Goal: Information Seeking & Learning: Learn about a topic

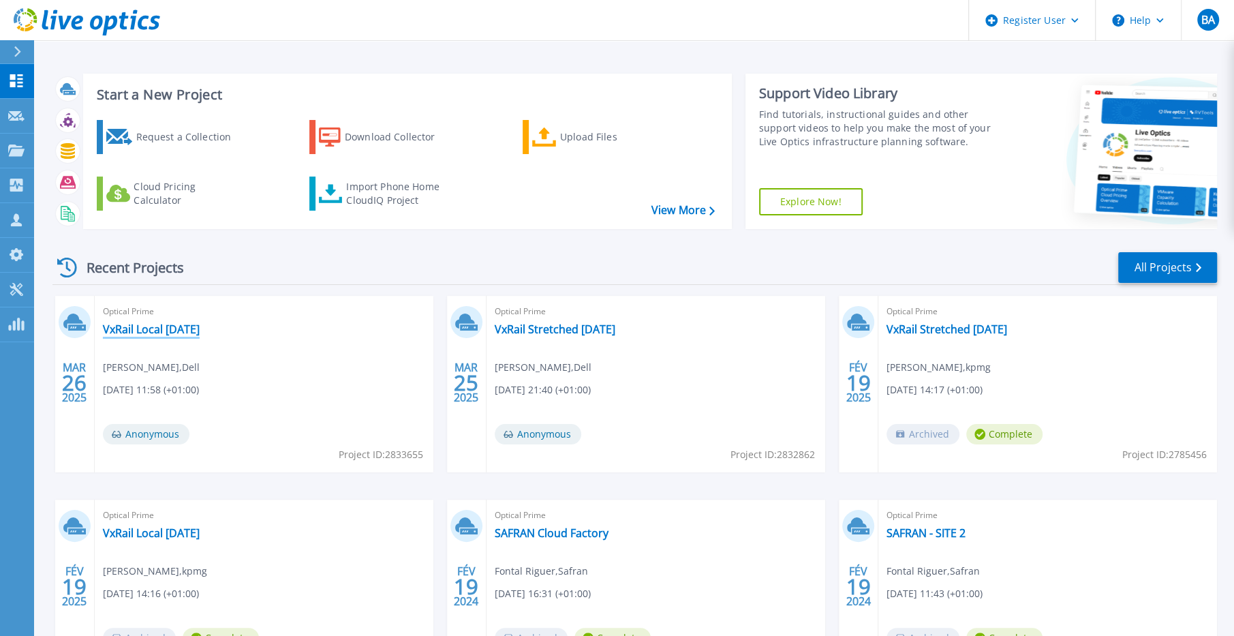
click at [177, 331] on link "VxRail Local [DATE]" at bounding box center [151, 329] width 97 height 14
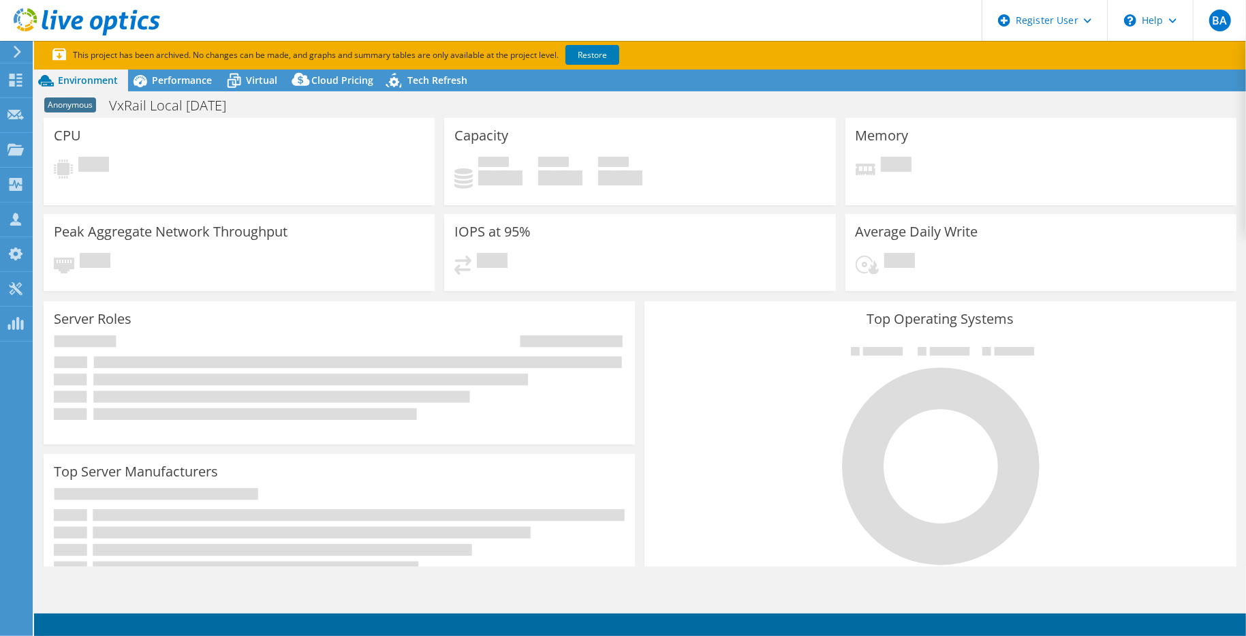
select select "EUFrankfurt"
select select "EUR"
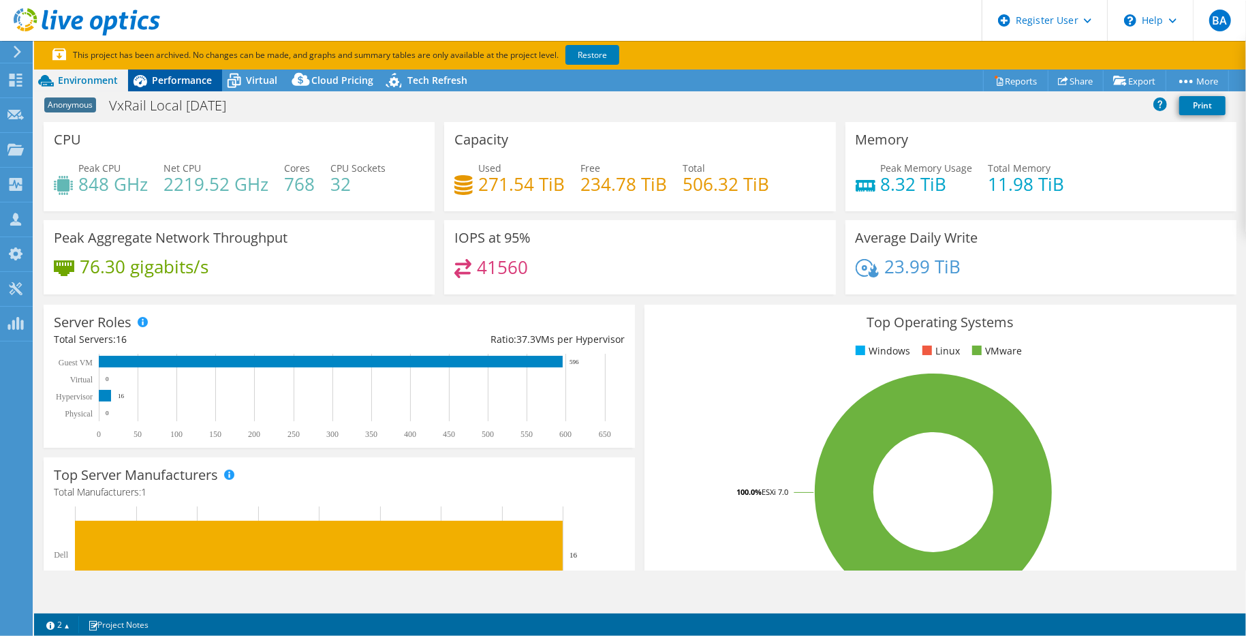
click at [174, 89] on div "Performance" at bounding box center [175, 81] width 94 height 22
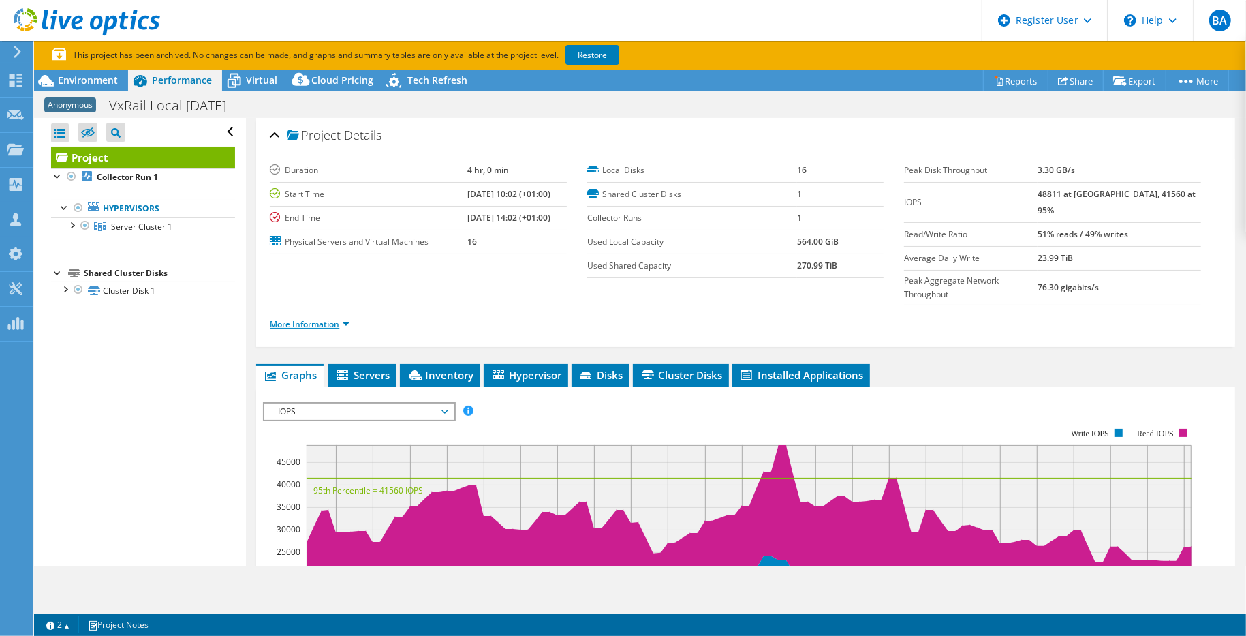
click at [331, 318] on link "More Information" at bounding box center [310, 324] width 80 height 12
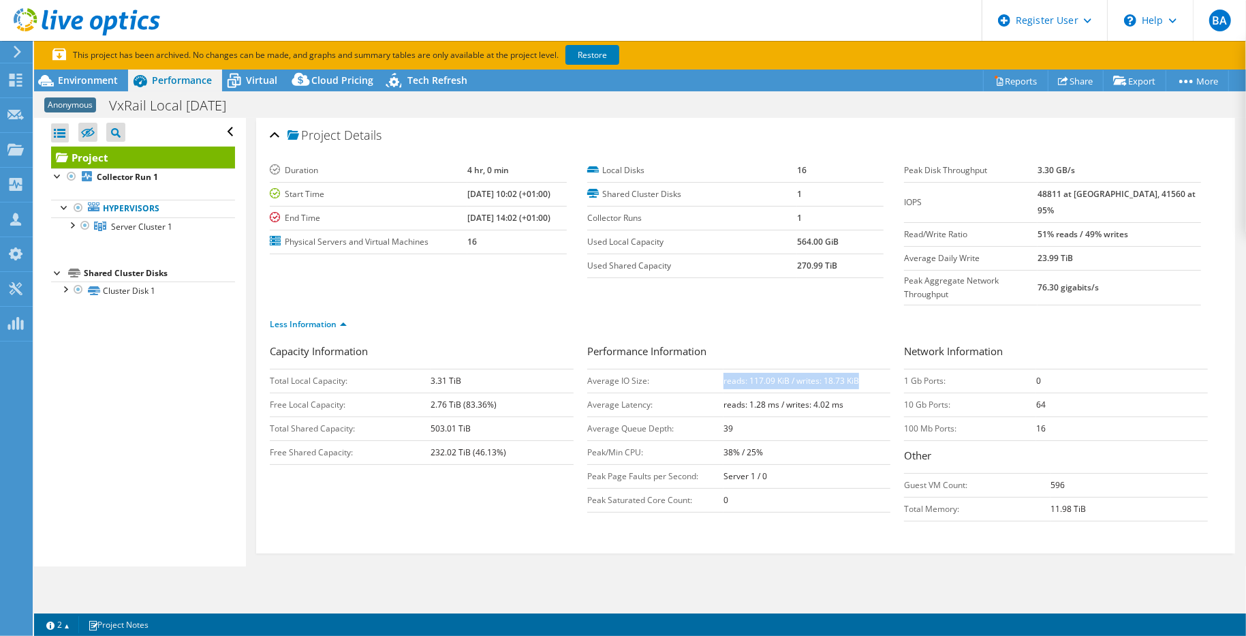
drag, startPoint x: 718, startPoint y: 352, endPoint x: 870, endPoint y: 357, distance: 151.4
click at [870, 369] on td "reads: 117.09 KiB / writes: 18.73 KiB" at bounding box center [807, 381] width 167 height 24
click at [90, 21] on icon at bounding box center [87, 22] width 147 height 28
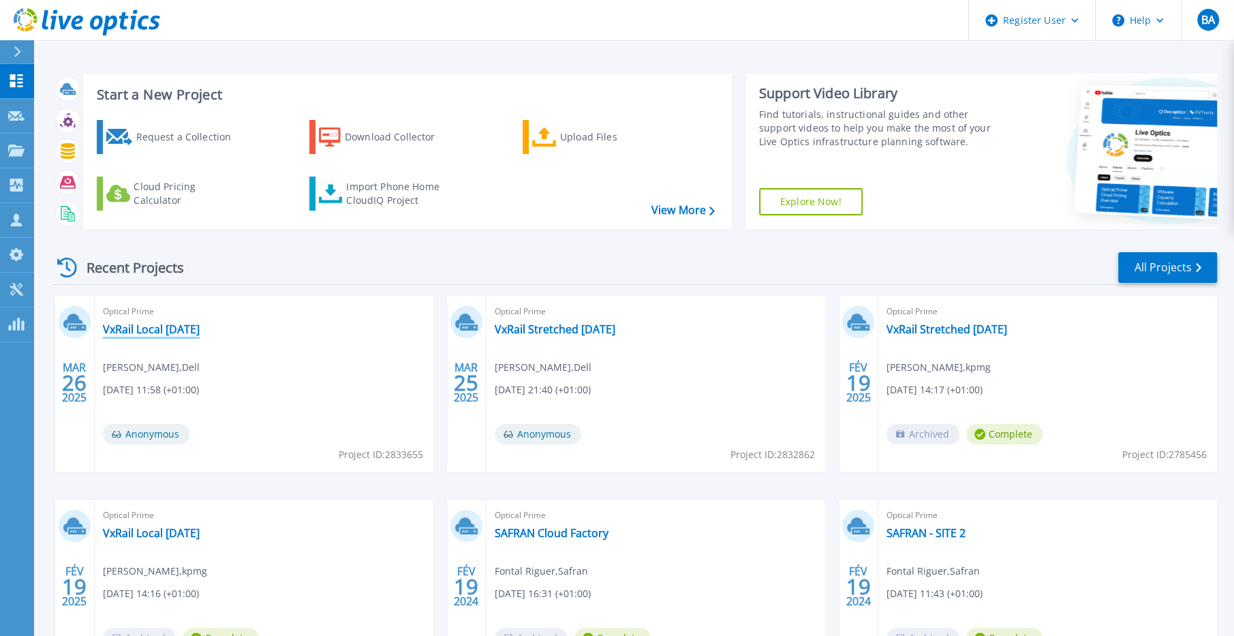
click at [174, 327] on link "VxRail Local [DATE]" at bounding box center [151, 329] width 97 height 14
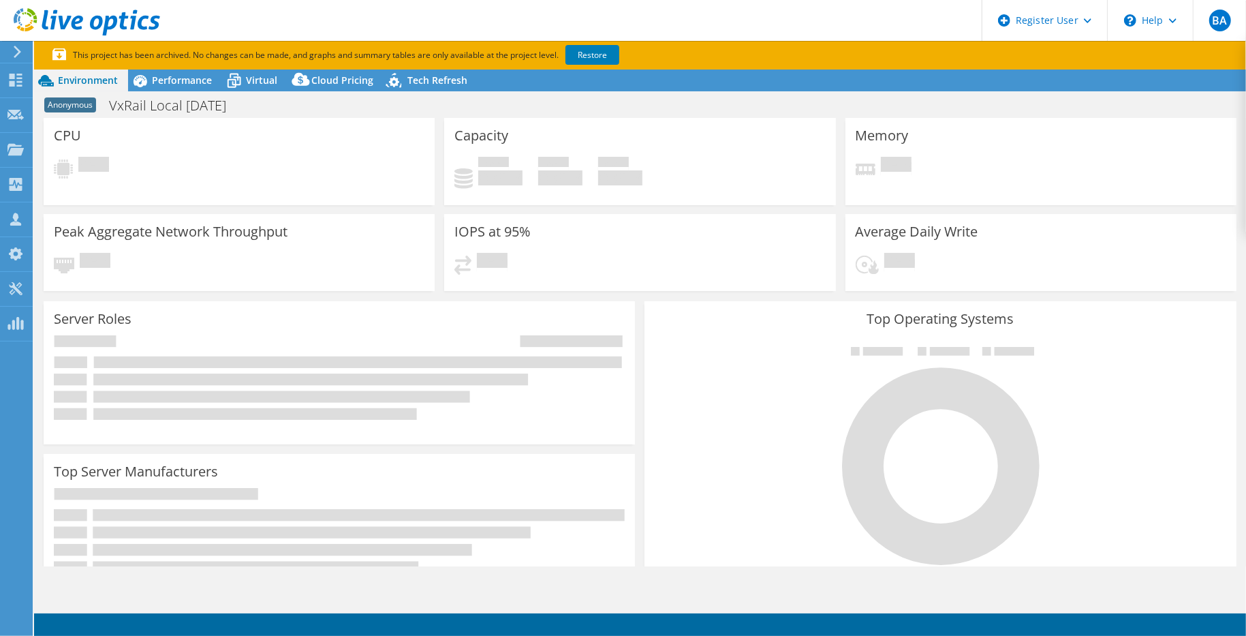
select select "EUFrankfurt"
select select "EUR"
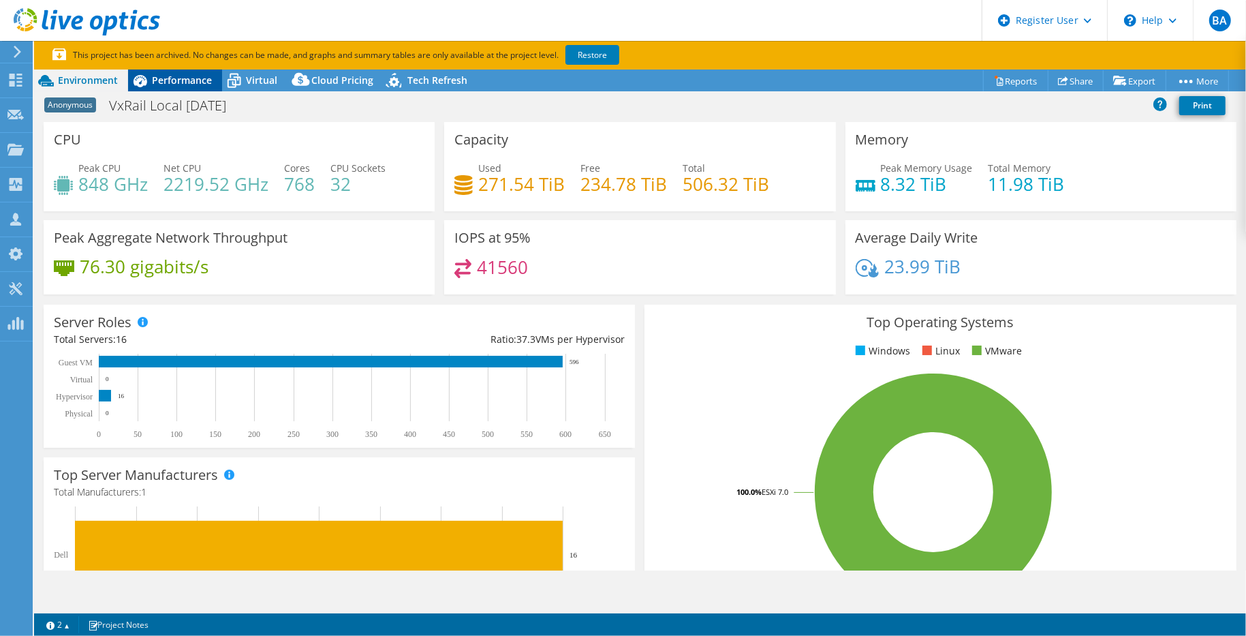
click at [182, 76] on span "Performance" at bounding box center [182, 80] width 60 height 13
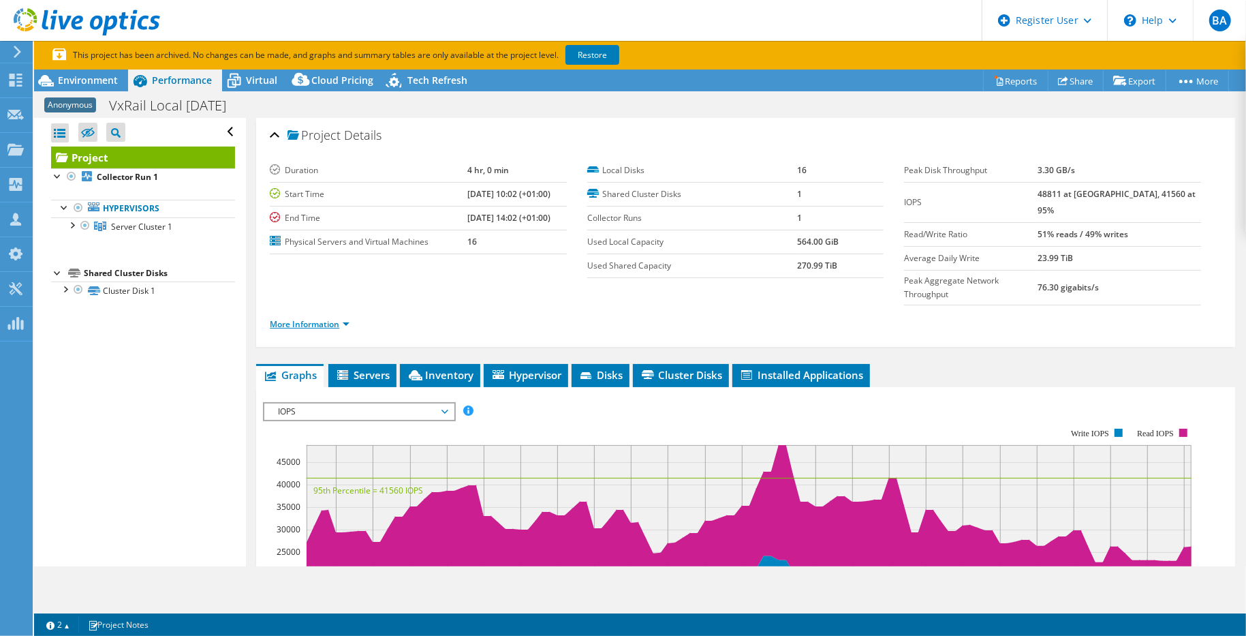
click at [303, 318] on link "More Information" at bounding box center [310, 324] width 80 height 12
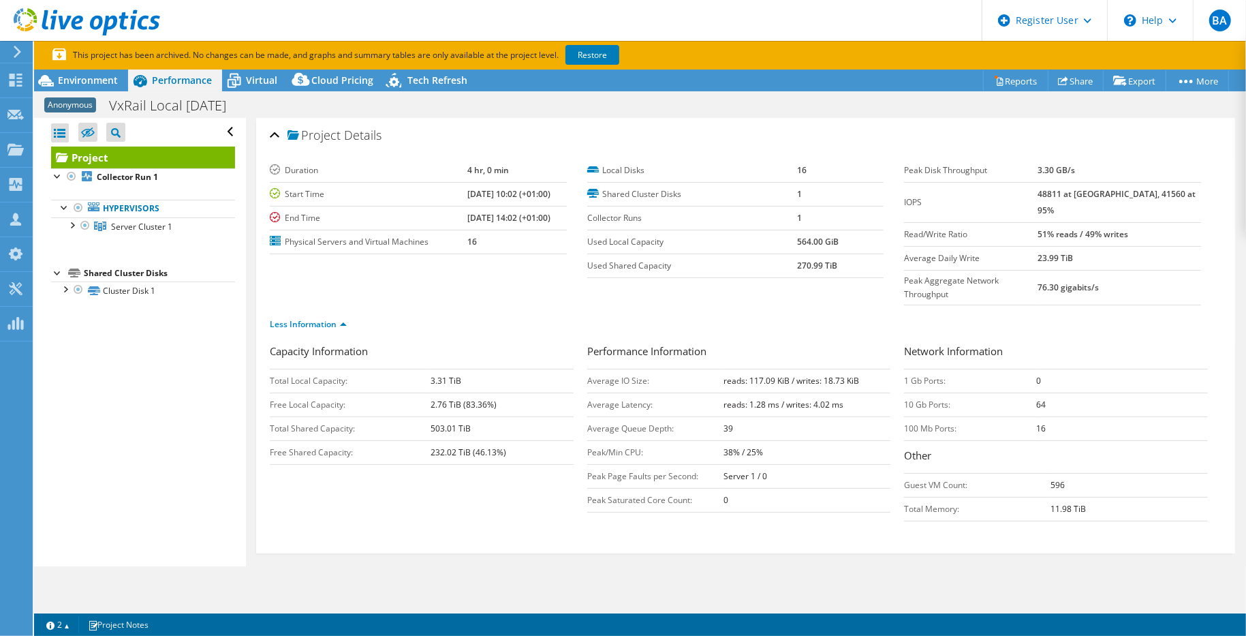
drag, startPoint x: 184, startPoint y: 375, endPoint x: 155, endPoint y: 253, distance: 125.3
click at [184, 375] on div "Open All Close All Hide Excluded Nodes Project Tree Filter" at bounding box center [139, 342] width 211 height 448
click at [67, 15] on icon at bounding box center [87, 22] width 147 height 28
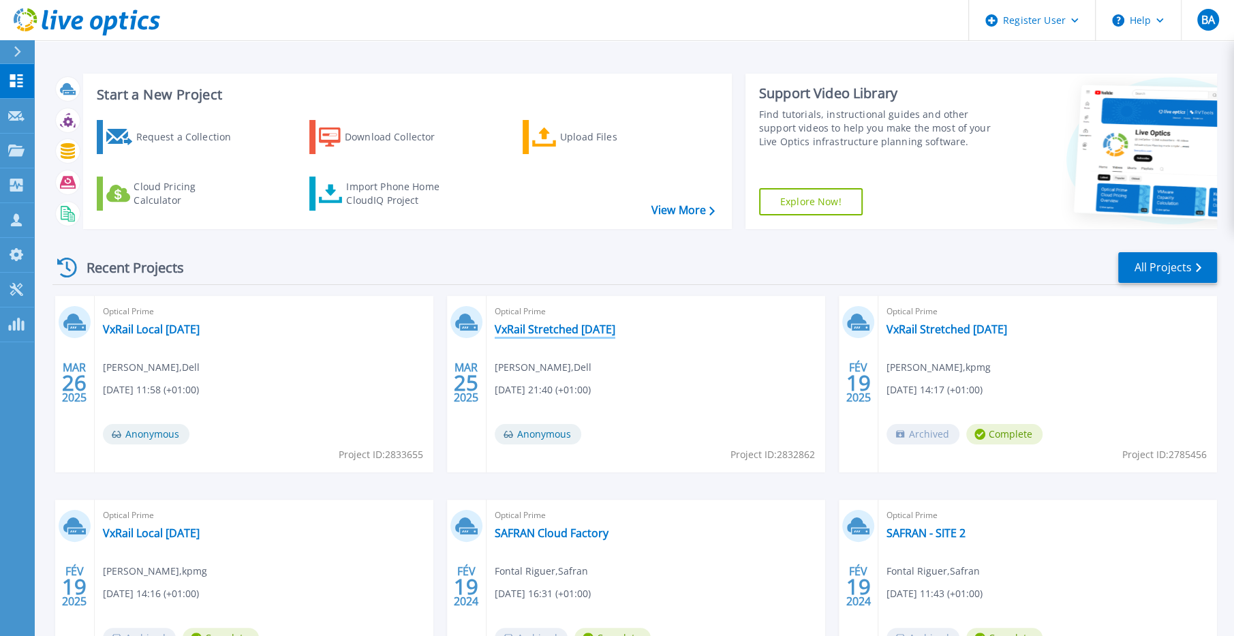
click at [564, 331] on link "VxRail Stretched [DATE]" at bounding box center [555, 329] width 121 height 14
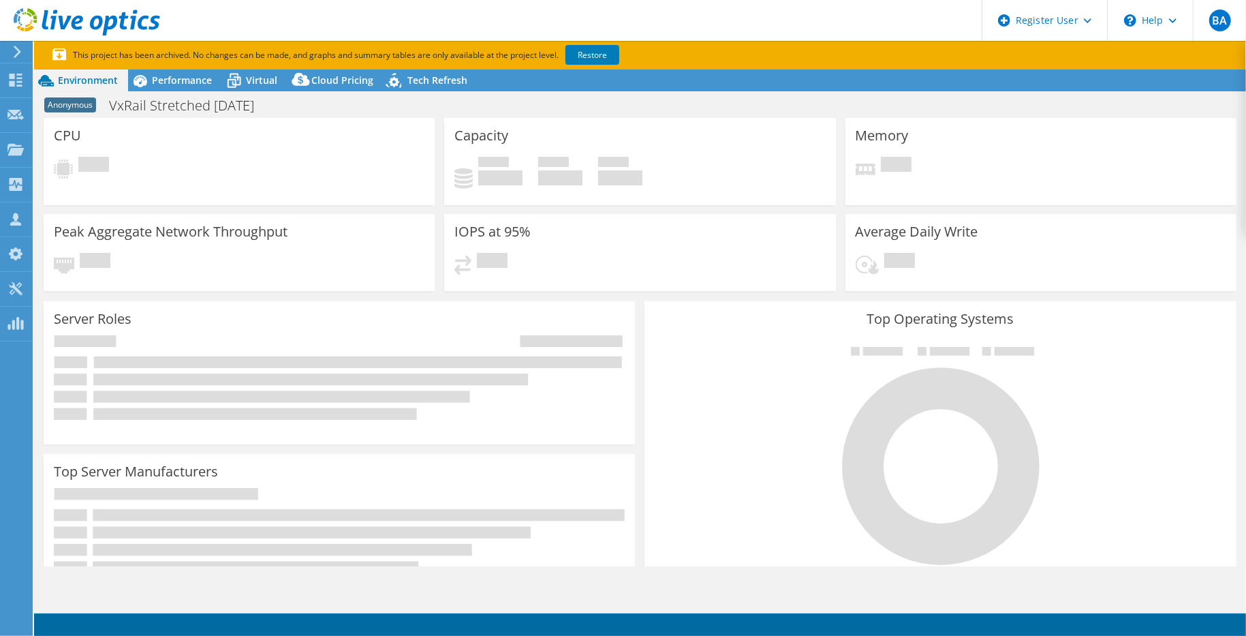
select select "EUFrankfurt"
select select "EUR"
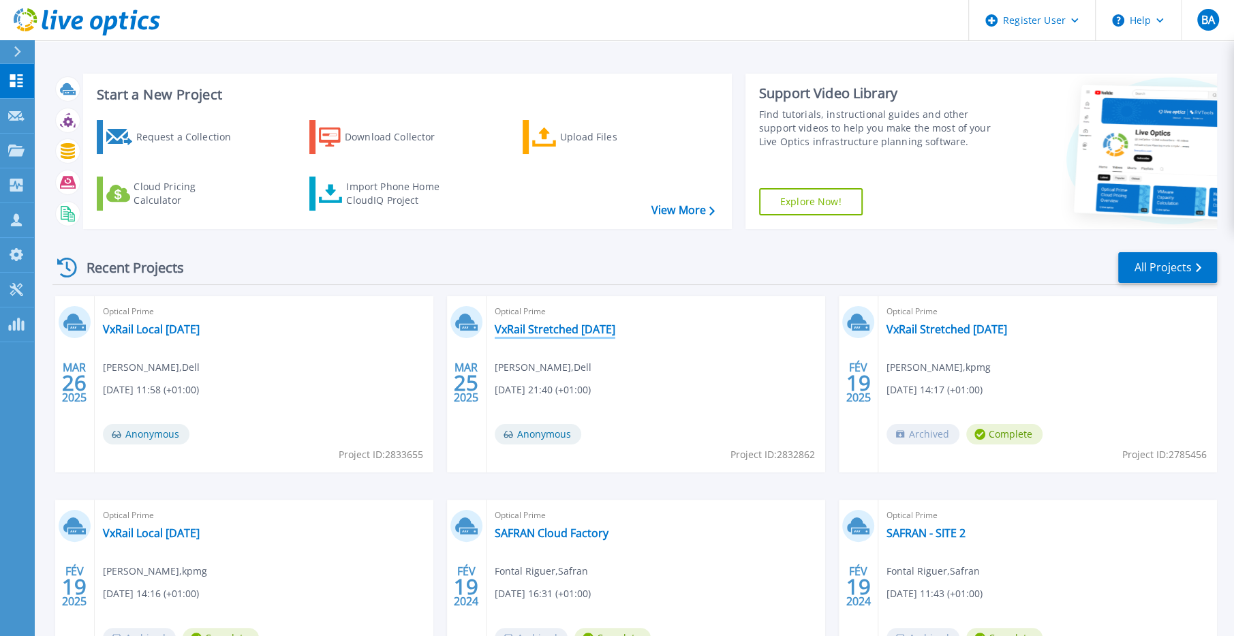
click at [576, 328] on link "VxRail Stretched [DATE]" at bounding box center [555, 329] width 121 height 14
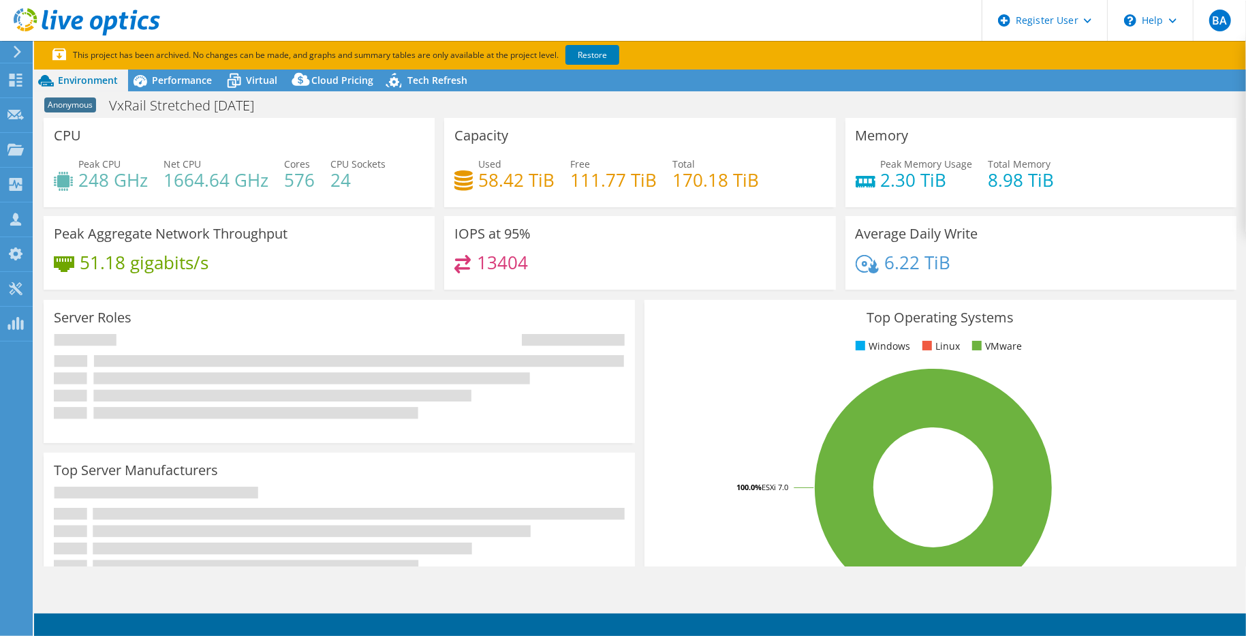
select select "EUFrankfurt"
select select "EUR"
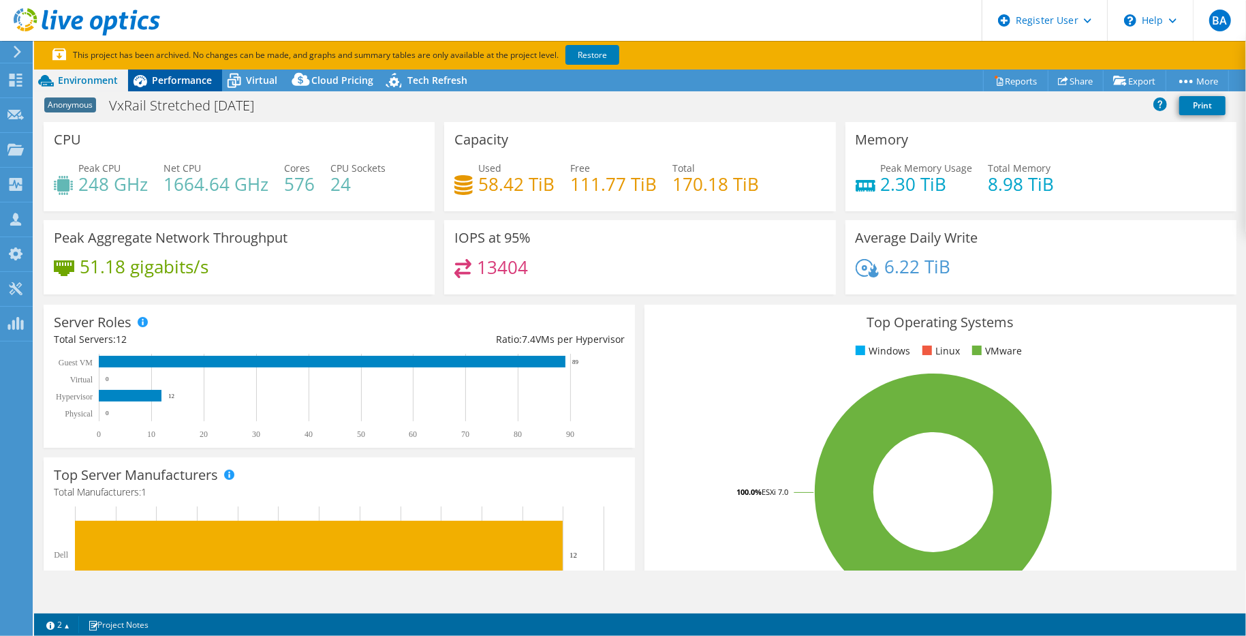
click at [170, 80] on span "Performance" at bounding box center [182, 80] width 60 height 13
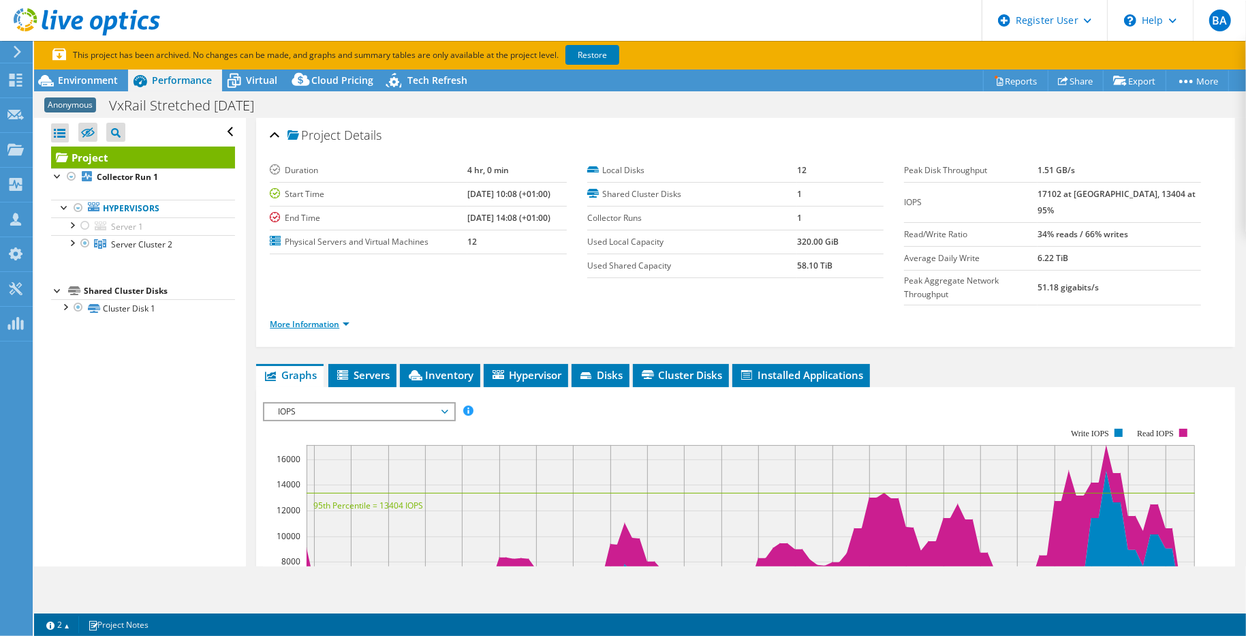
click at [315, 318] on link "More Information" at bounding box center [310, 324] width 80 height 12
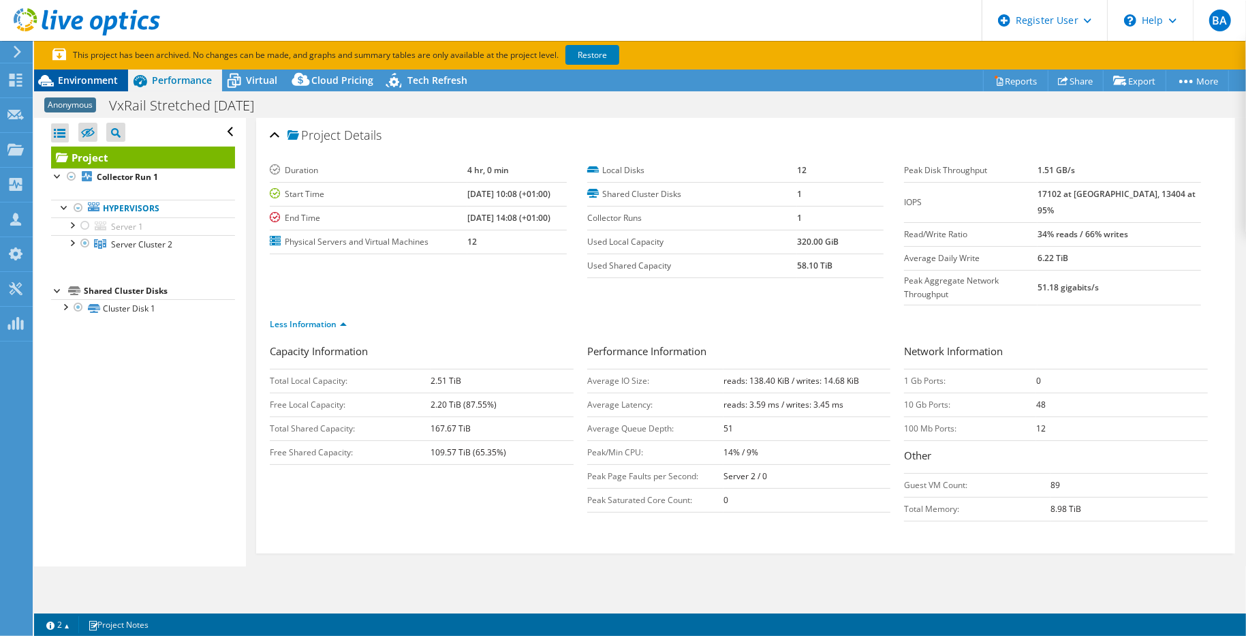
click at [91, 77] on span "Environment" at bounding box center [88, 80] width 60 height 13
